Goal: Task Accomplishment & Management: Manage account settings

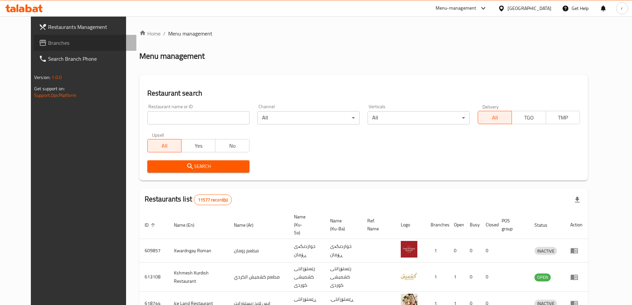
click at [48, 42] on span "Branches" at bounding box center [89, 43] width 83 height 8
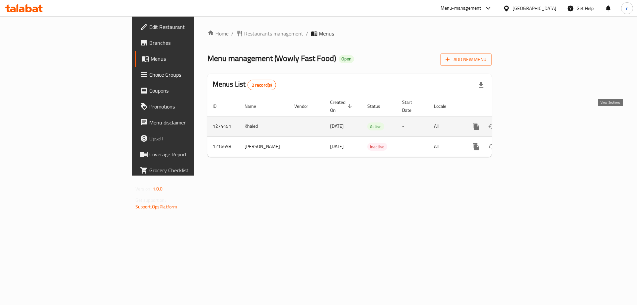
click at [527, 122] on icon "enhanced table" at bounding box center [524, 126] width 8 height 8
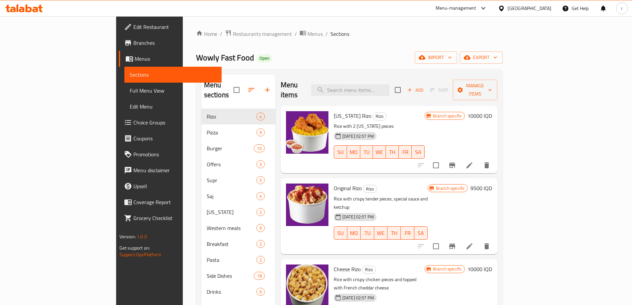
click at [130, 91] on span "Full Menu View" at bounding box center [173, 91] width 87 height 8
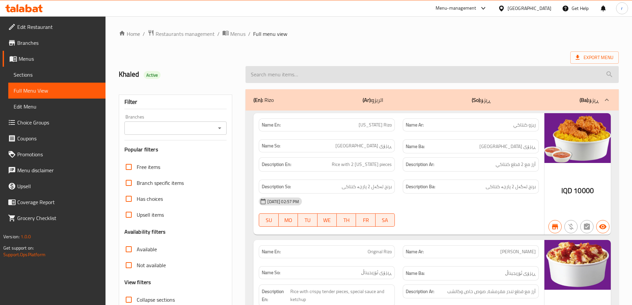
click at [305, 71] on input "search" at bounding box center [431, 74] width 373 height 17
paste input "Classic Meat Burger"
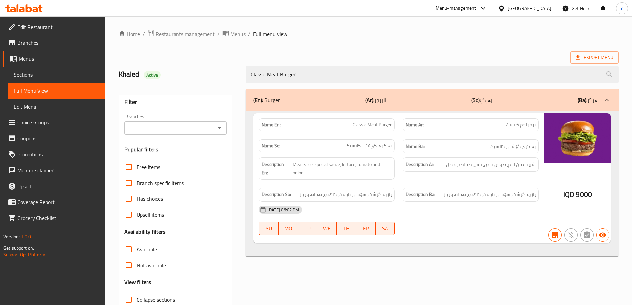
type input "Classic Meat Burger"
click at [169, 129] on input "Branches" at bounding box center [170, 127] width 88 height 9
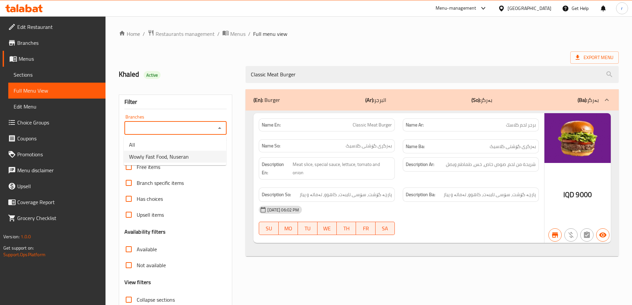
click at [171, 159] on span "Wowly Fast Food, Nuseran" at bounding box center [159, 157] width 60 height 8
type input "Wowly Fast Food, Nuseran"
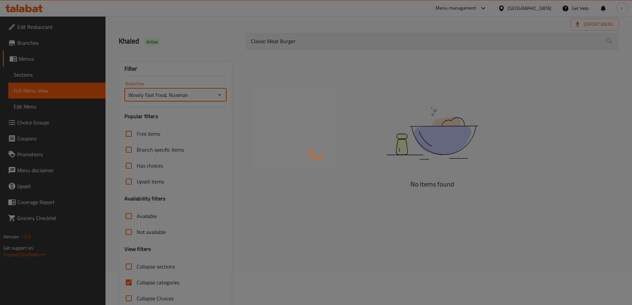
scroll to position [48, 0]
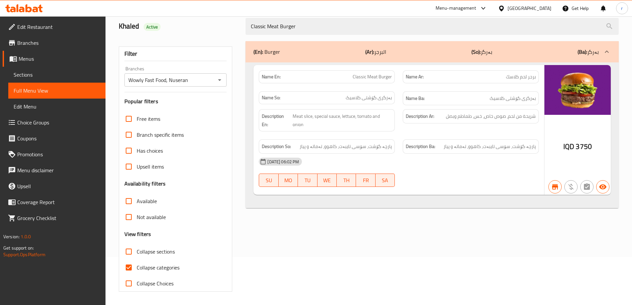
click at [151, 265] on span "Collapse categories" at bounding box center [158, 267] width 43 height 8
click at [137, 265] on input "Collapse categories" at bounding box center [129, 267] width 16 height 16
checkbox input "false"
click at [219, 81] on icon "Open" at bounding box center [219, 80] width 8 height 8
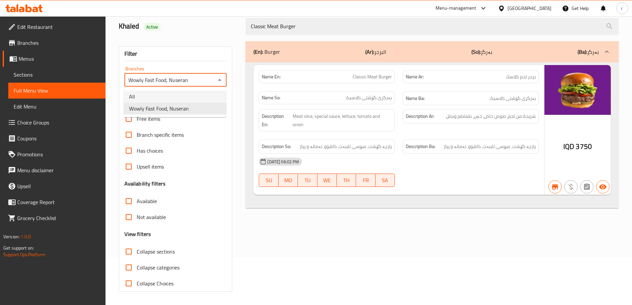
click at [169, 98] on li "All" at bounding box center [175, 97] width 102 height 12
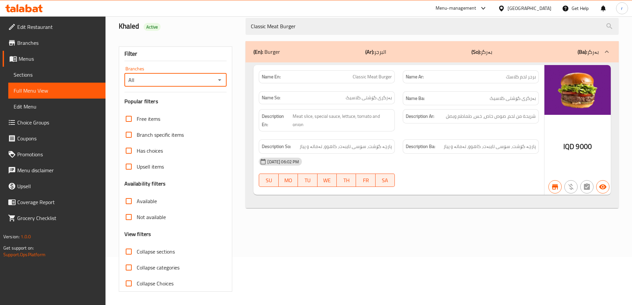
drag, startPoint x: 218, startPoint y: 81, endPoint x: 211, endPoint y: 86, distance: 8.2
click at [218, 81] on icon "Open" at bounding box center [219, 80] width 8 height 8
click at [187, 109] on span "Wowly Fast Food, Nuseran" at bounding box center [159, 108] width 60 height 8
type input "Wowly Fast Food, Nuseran"
drag, startPoint x: 264, startPoint y: 30, endPoint x: 238, endPoint y: 34, distance: 25.8
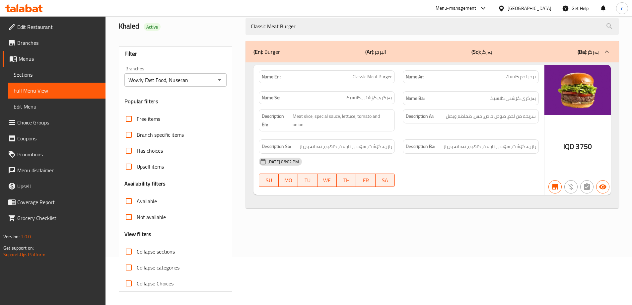
click at [250, 32] on input "Classic Meat Burger" at bounding box center [431, 26] width 373 height 17
click at [54, 72] on span "Sections" at bounding box center [57, 75] width 87 height 8
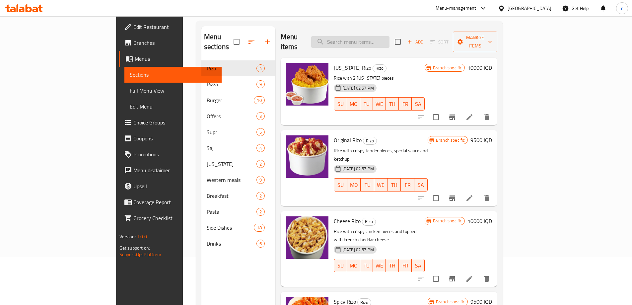
click at [377, 36] on input "search" at bounding box center [350, 42] width 78 height 12
paste input "Classic Meat Burger"
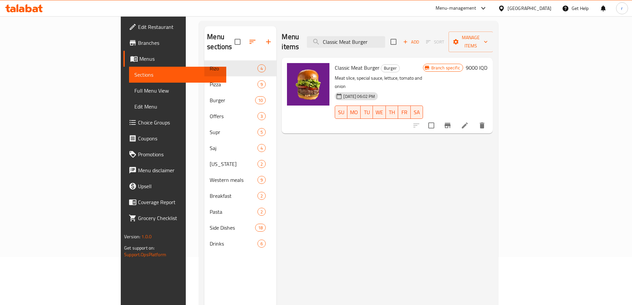
type input "Classic Meat Burger"
click at [455, 117] on button "Branch-specific-item" at bounding box center [447, 125] width 16 height 16
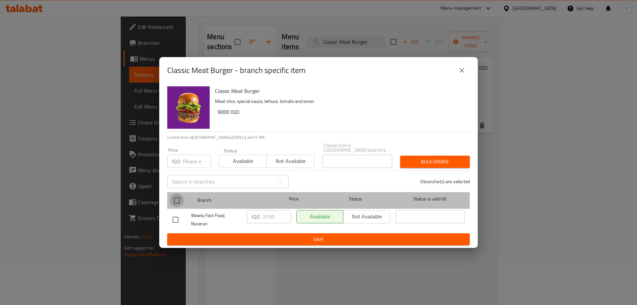
click at [176, 200] on input "checkbox" at bounding box center [177, 200] width 14 height 14
checkbox input "true"
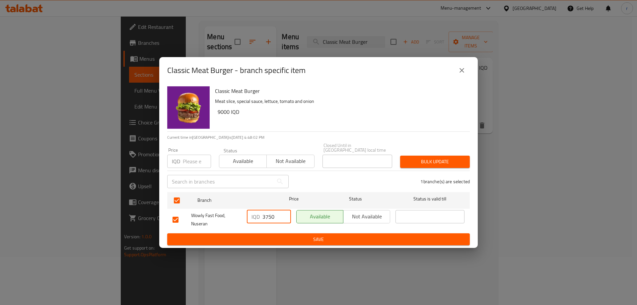
drag, startPoint x: 274, startPoint y: 215, endPoint x: 249, endPoint y: 210, distance: 25.6
click at [243, 216] on div "Wowly Fast Food, Nuseran IQD 3750 ​ Available Not available ​" at bounding box center [318, 219] width 297 height 25
type input "6500"
click at [252, 233] on button "Save" at bounding box center [318, 239] width 302 height 12
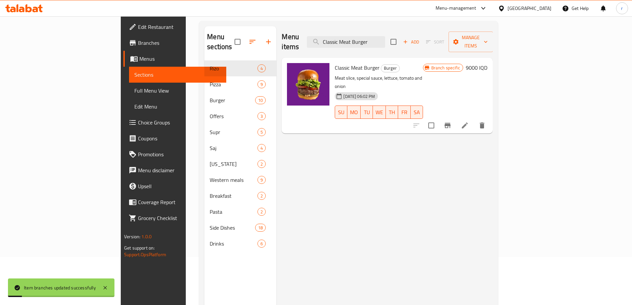
click at [134, 92] on span "Full Menu View" at bounding box center [177, 91] width 87 height 8
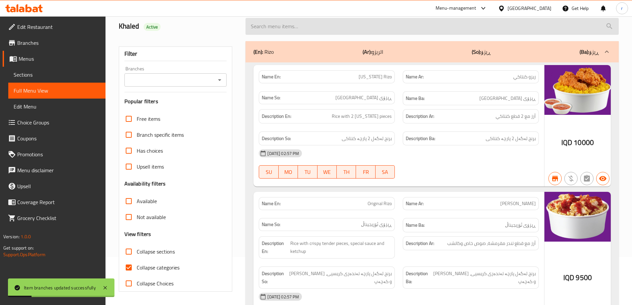
click at [341, 30] on input "search" at bounding box center [431, 26] width 373 height 17
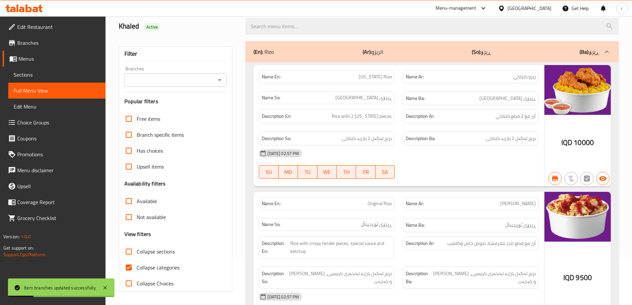
paste input "Classic Meat Burger"
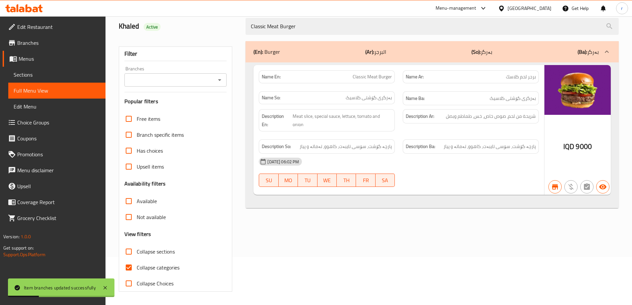
type input "Classic Meat Burger"
click at [203, 81] on input "Branches" at bounding box center [170, 79] width 88 height 9
click at [181, 83] on input "Branches" at bounding box center [170, 79] width 88 height 9
click at [182, 80] on input "Branches" at bounding box center [170, 79] width 88 height 9
click at [189, 81] on input "Branches" at bounding box center [170, 79] width 88 height 9
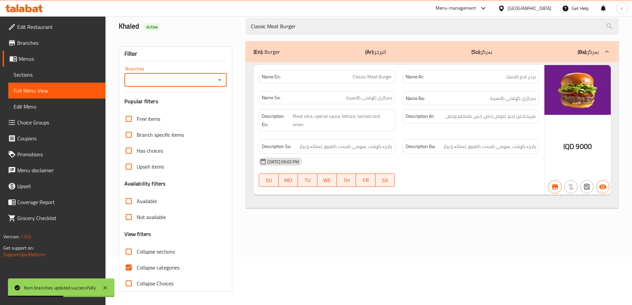
click at [218, 80] on icon "Open" at bounding box center [219, 80] width 8 height 8
click at [219, 80] on icon "Close" at bounding box center [219, 80] width 3 height 2
click at [219, 80] on icon "Open" at bounding box center [219, 80] width 8 height 8
click at [219, 80] on icon "Close" at bounding box center [219, 80] width 3 height 2
click at [219, 80] on icon "Close" at bounding box center [219, 80] width 8 height 8
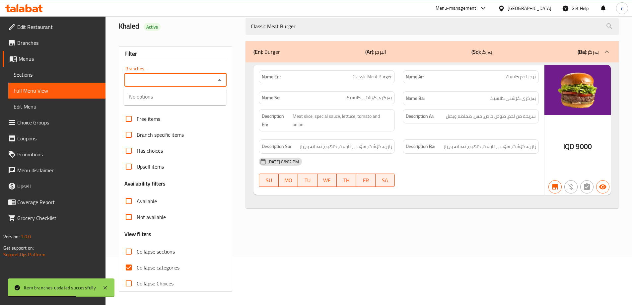
click at [219, 80] on icon "Close" at bounding box center [219, 80] width 3 height 2
click at [219, 80] on icon "Open" at bounding box center [219, 80] width 8 height 8
click at [219, 80] on icon "Close" at bounding box center [219, 80] width 3 height 2
click at [219, 80] on icon "Open" at bounding box center [219, 80] width 8 height 8
click at [219, 80] on icon "Close" at bounding box center [219, 80] width 3 height 2
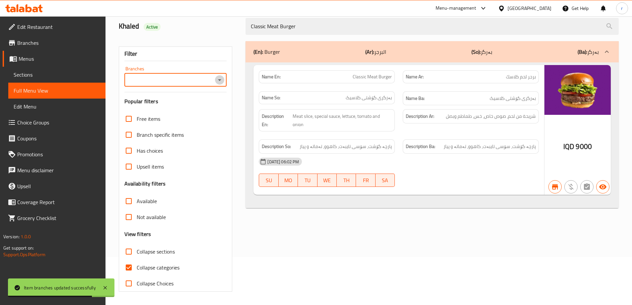
click at [219, 80] on icon "Open" at bounding box center [219, 80] width 8 height 8
click at [219, 80] on icon "Close" at bounding box center [219, 80] width 3 height 2
click at [219, 80] on icon "Open" at bounding box center [219, 80] width 8 height 8
click at [217, 81] on icon "Close" at bounding box center [219, 80] width 8 height 8
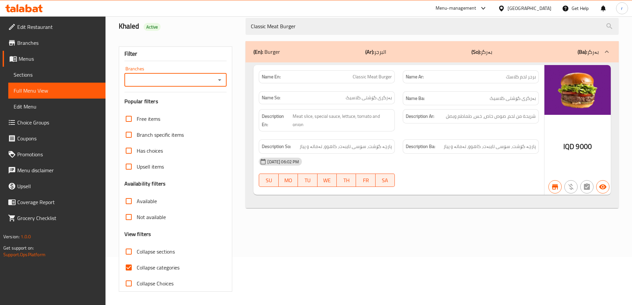
click at [225, 80] on div "Branches" at bounding box center [175, 79] width 102 height 13
click at [218, 81] on icon "Open" at bounding box center [219, 80] width 8 height 8
click at [186, 106] on span "Wowly Fast Food, Nuseran" at bounding box center [159, 108] width 60 height 8
type input "Wowly Fast Food, Nuseran"
click at [159, 266] on span "Collapse categories" at bounding box center [158, 267] width 43 height 8
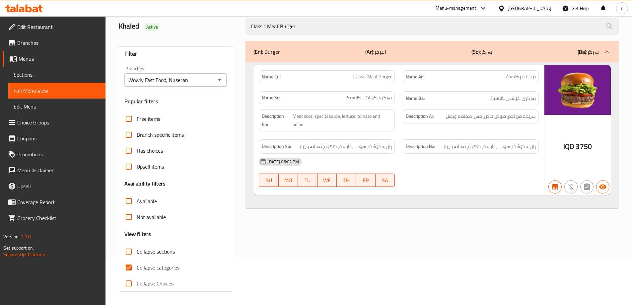
click at [137, 266] on input "Collapse categories" at bounding box center [129, 267] width 16 height 16
checkbox input "false"
click at [34, 74] on span "Sections" at bounding box center [57, 75] width 87 height 8
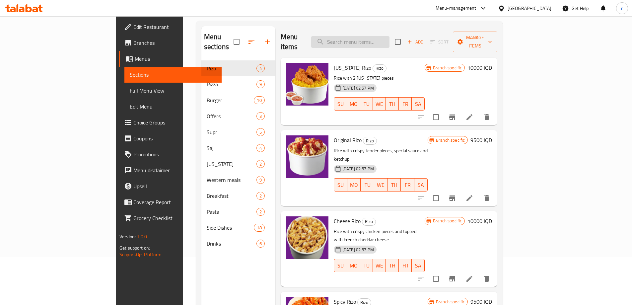
drag, startPoint x: 385, startPoint y: 34, endPoint x: 382, endPoint y: 36, distance: 3.4
click at [383, 36] on input "search" at bounding box center [350, 42] width 78 height 12
paste input "Classic Meat Burger"
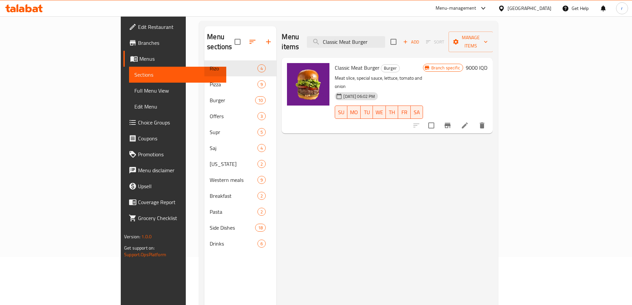
type input "Classic Meat Burger"
click at [450, 123] on icon "Branch-specific-item" at bounding box center [447, 125] width 6 height 5
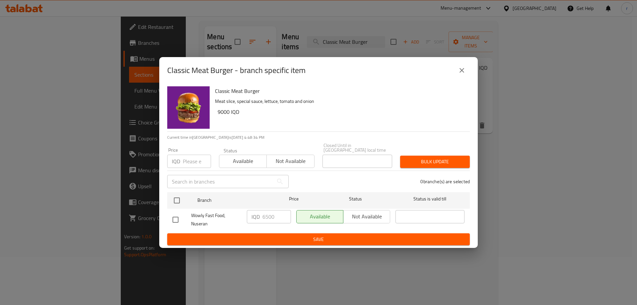
click at [41, 92] on div "Classic Meat Burger - branch specific item Classic Meat Burger Meat slice, spec…" at bounding box center [318, 152] width 637 height 305
drag, startPoint x: 462, startPoint y: 77, endPoint x: 325, endPoint y: 118, distance: 143.3
click at [458, 78] on button "close" at bounding box center [462, 70] width 16 height 16
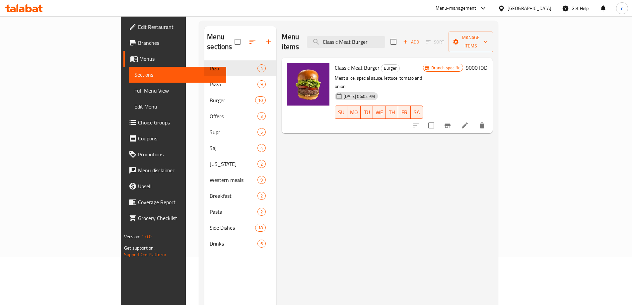
click at [134, 87] on span "Full Menu View" at bounding box center [177, 91] width 87 height 8
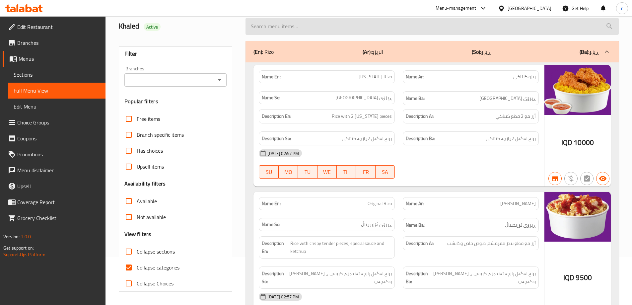
click at [268, 25] on input "search" at bounding box center [431, 26] width 373 height 17
paste input "Classic Meat Burger"
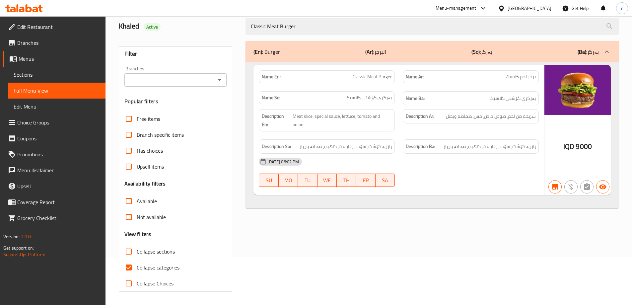
type input "Classic Meat Burger"
click at [172, 82] on input "Branches" at bounding box center [170, 79] width 88 height 9
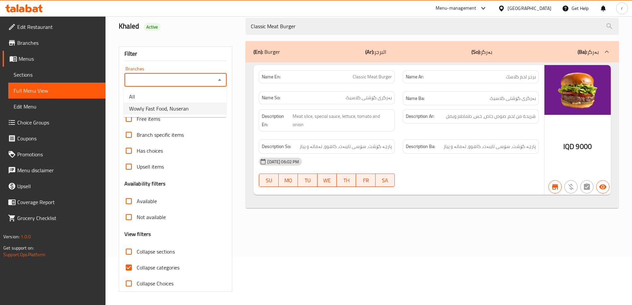
click at [175, 105] on span "Wowly Fast Food, Nuseran" at bounding box center [159, 108] width 60 height 8
type input "Wowly Fast Food, Nuseran"
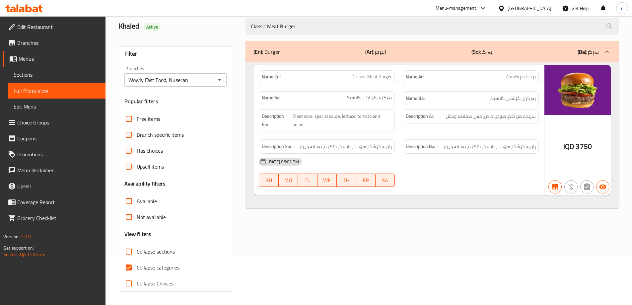
click at [168, 267] on span "Collapse categories" at bounding box center [158, 267] width 43 height 8
click at [137, 267] on input "Collapse categories" at bounding box center [129, 267] width 16 height 16
checkbox input "false"
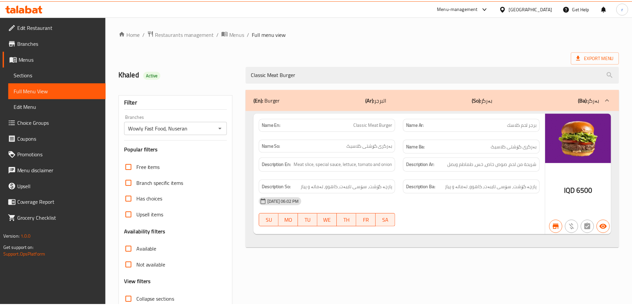
scroll to position [48, 0]
